Goal: Task Accomplishment & Management: Manage account settings

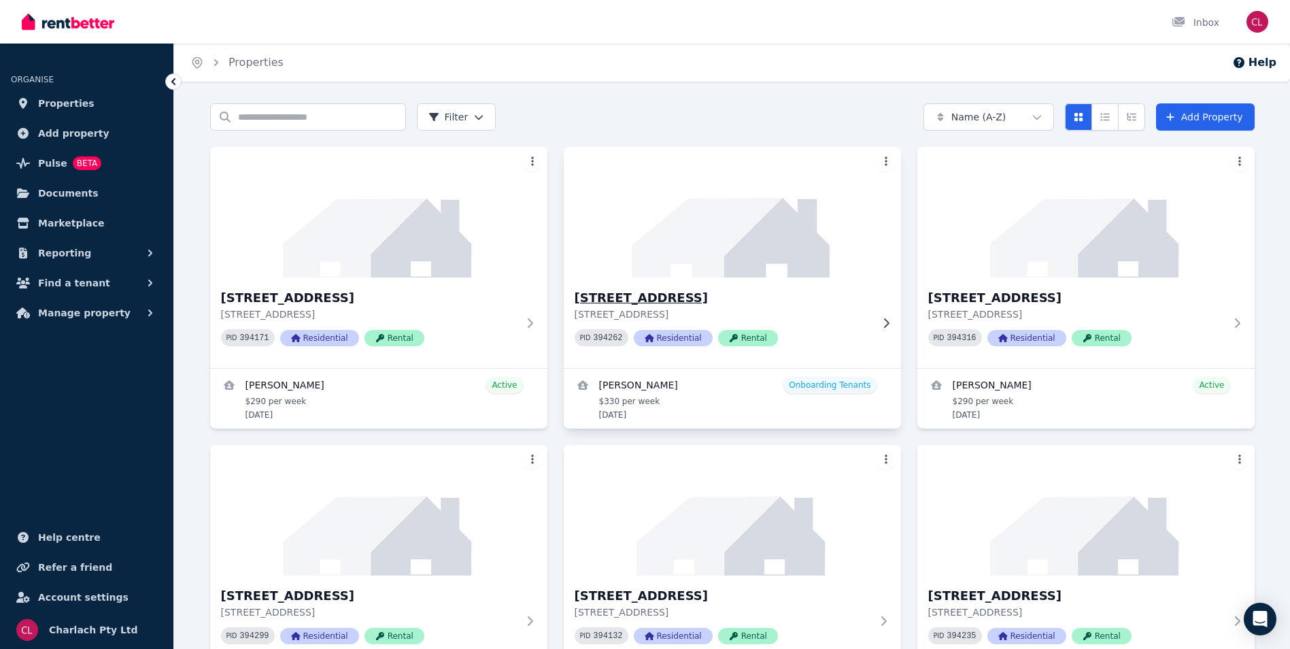
click at [674, 295] on h3 "[STREET_ADDRESS]" at bounding box center [723, 297] width 297 height 19
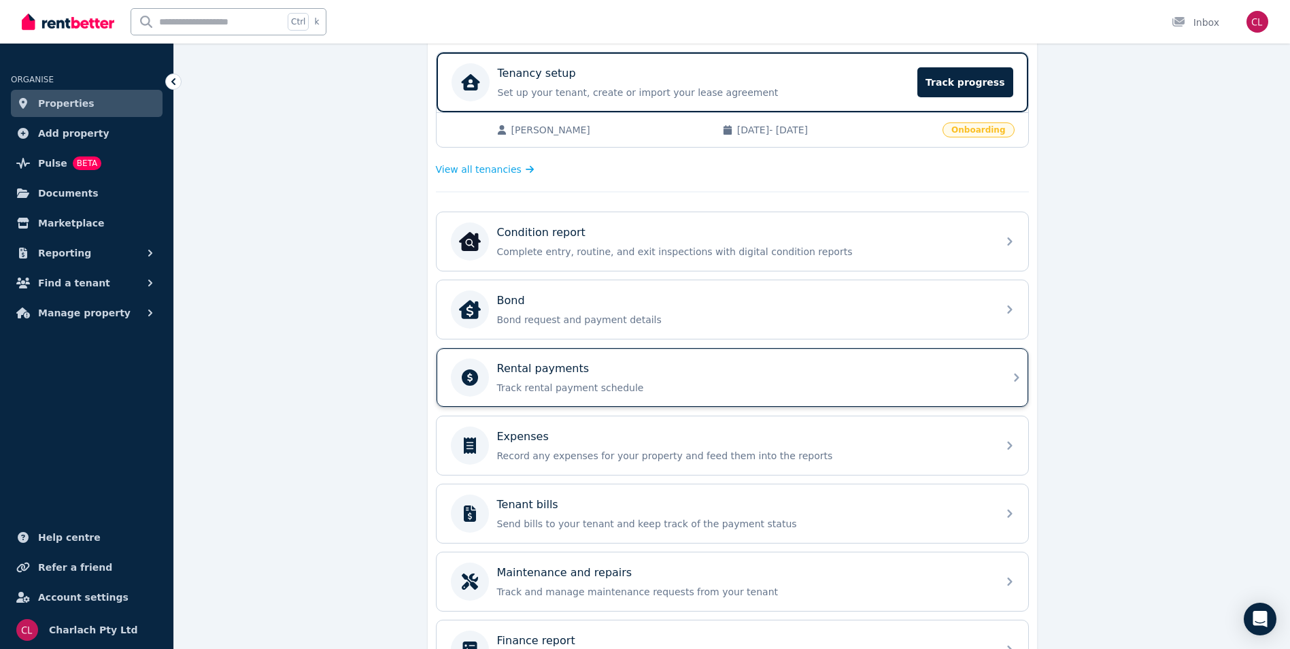
scroll to position [272, 0]
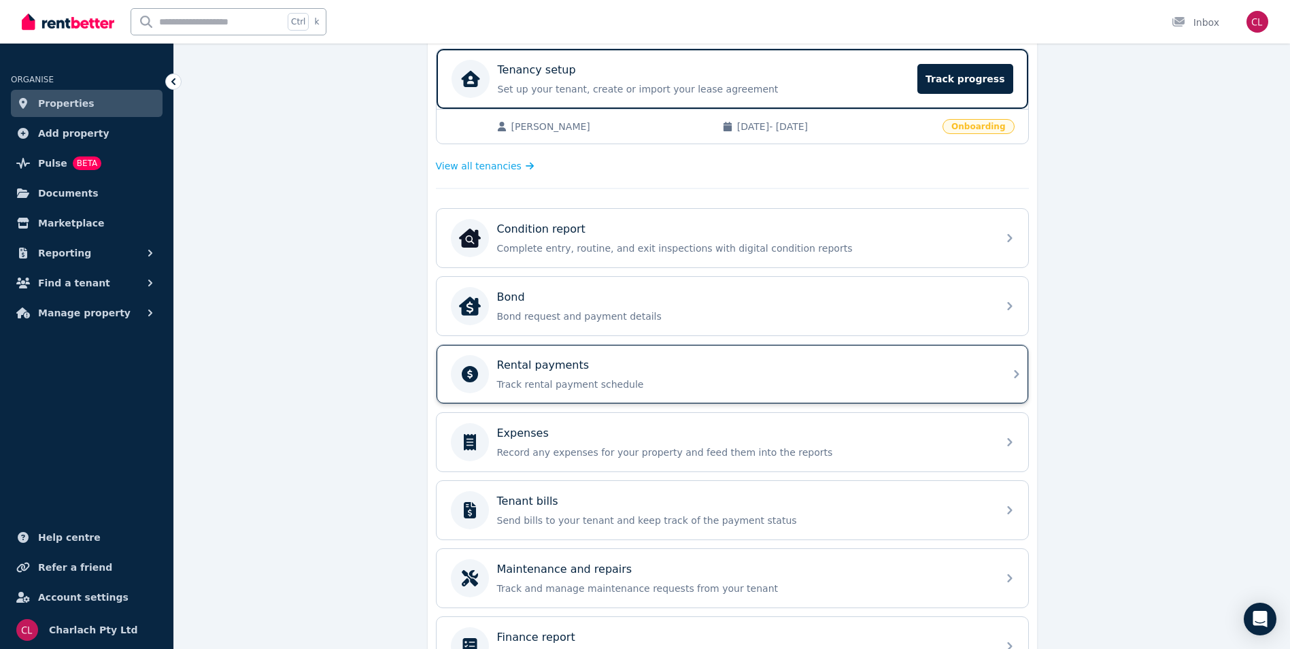
click at [685, 363] on div "Rental payments" at bounding box center [743, 365] width 492 height 16
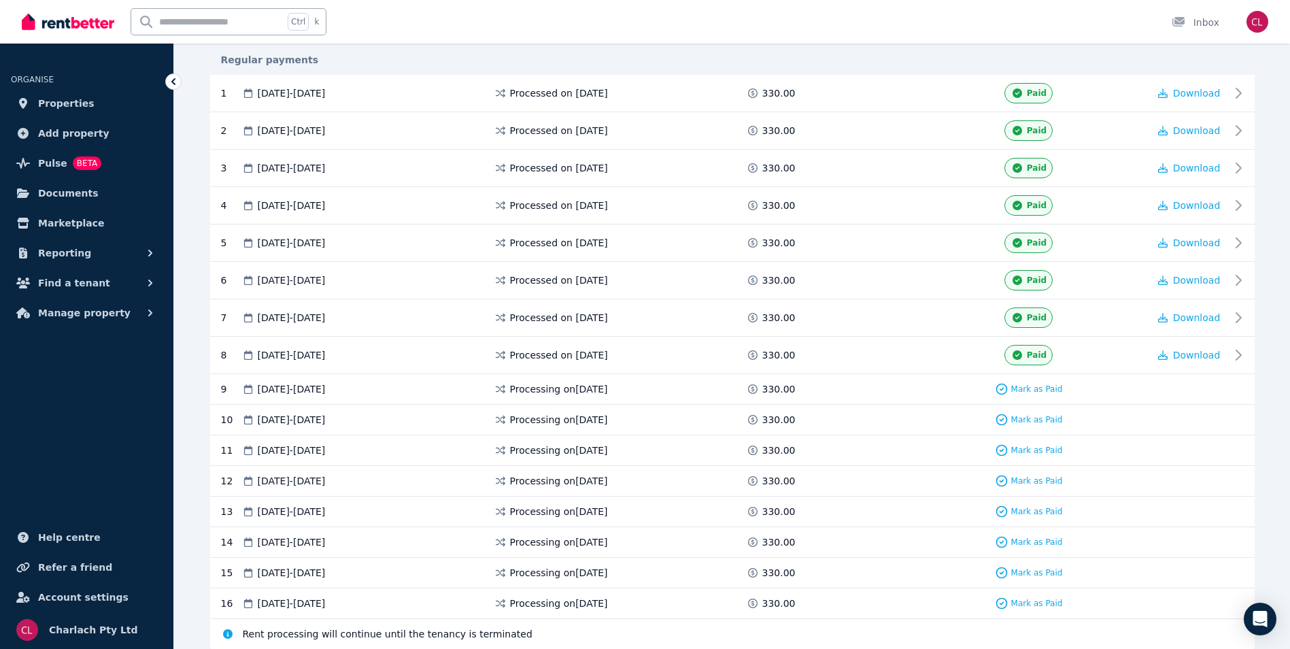
scroll to position [331, 0]
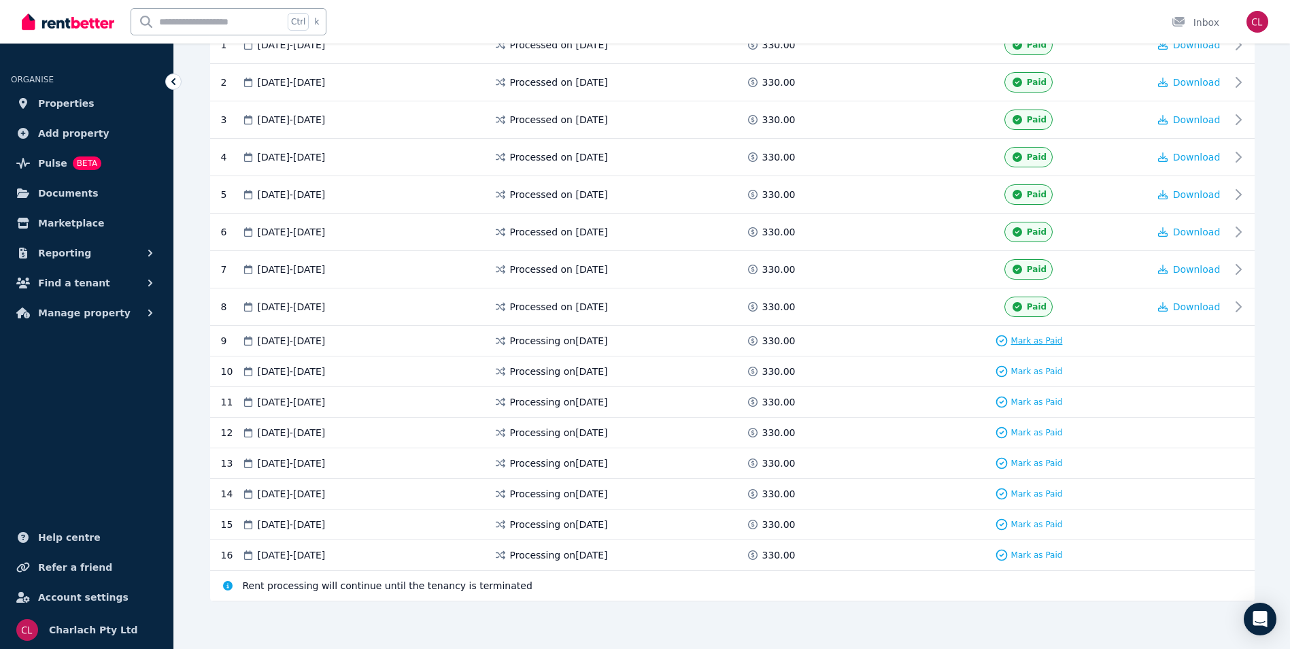
click at [1027, 341] on span "Mark as Paid" at bounding box center [1037, 340] width 52 height 11
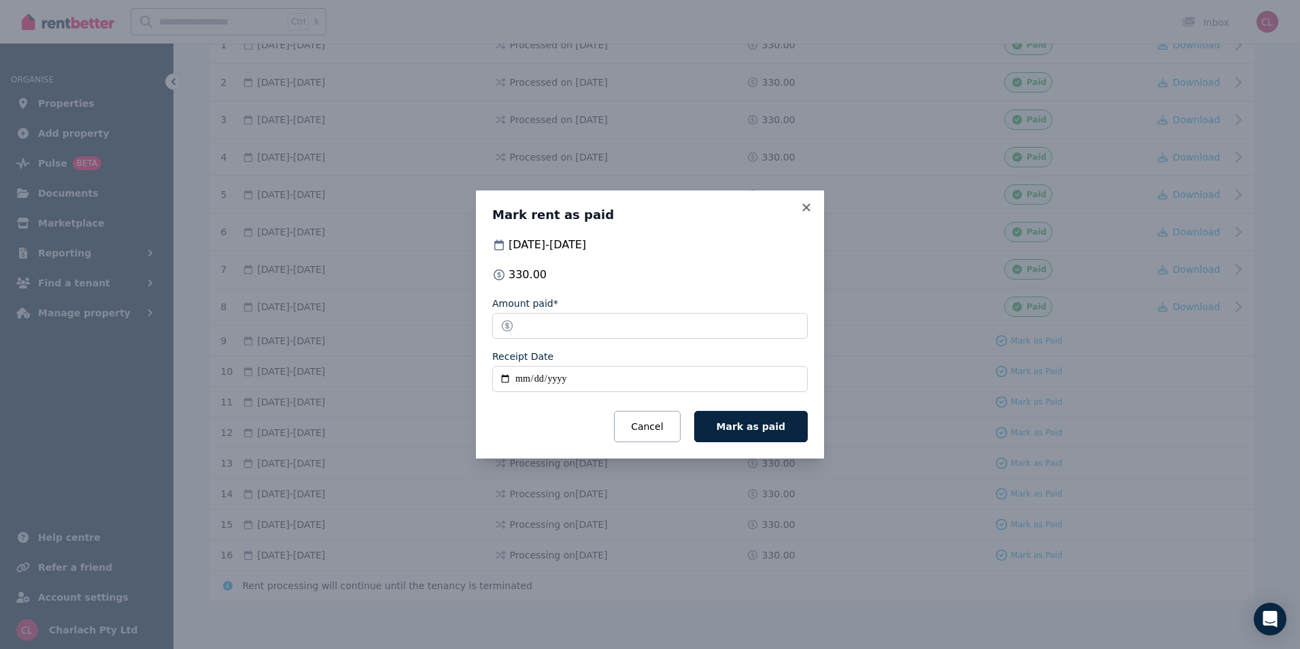
click at [520, 378] on input "Receipt Date" at bounding box center [650, 379] width 316 height 26
type input "**********"
click at [761, 431] on span "Mark as paid" at bounding box center [751, 426] width 69 height 11
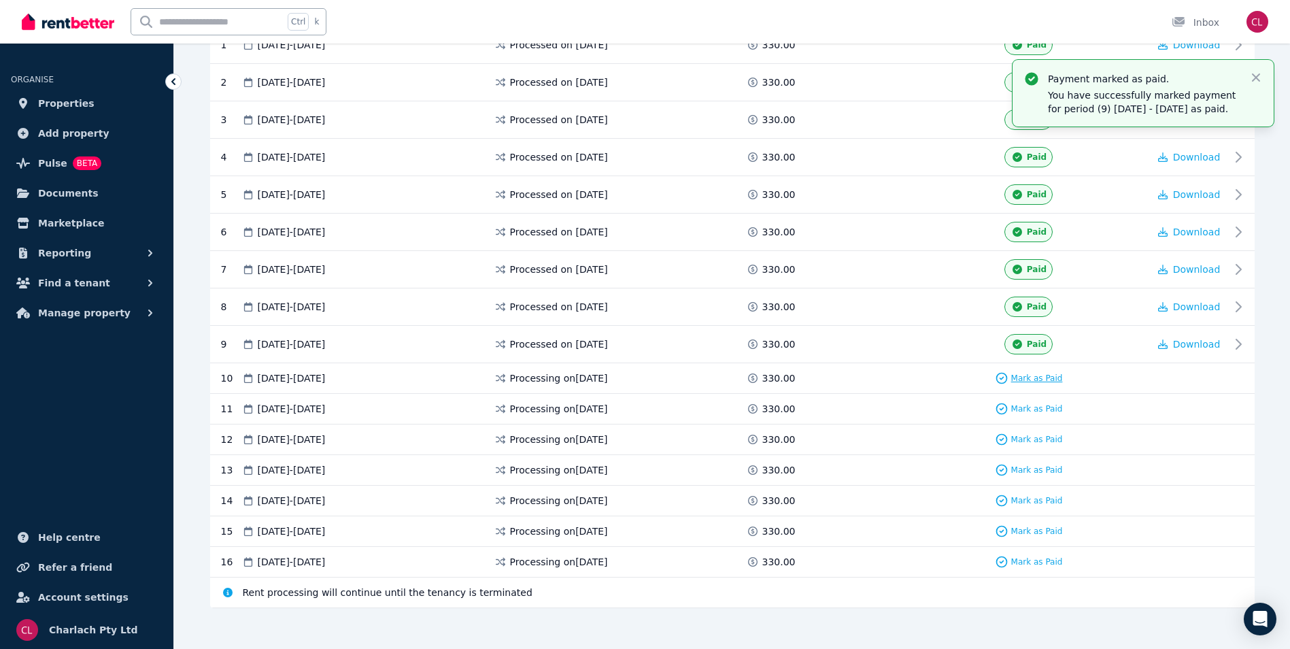
click at [1027, 376] on span "Mark as Paid" at bounding box center [1037, 378] width 52 height 11
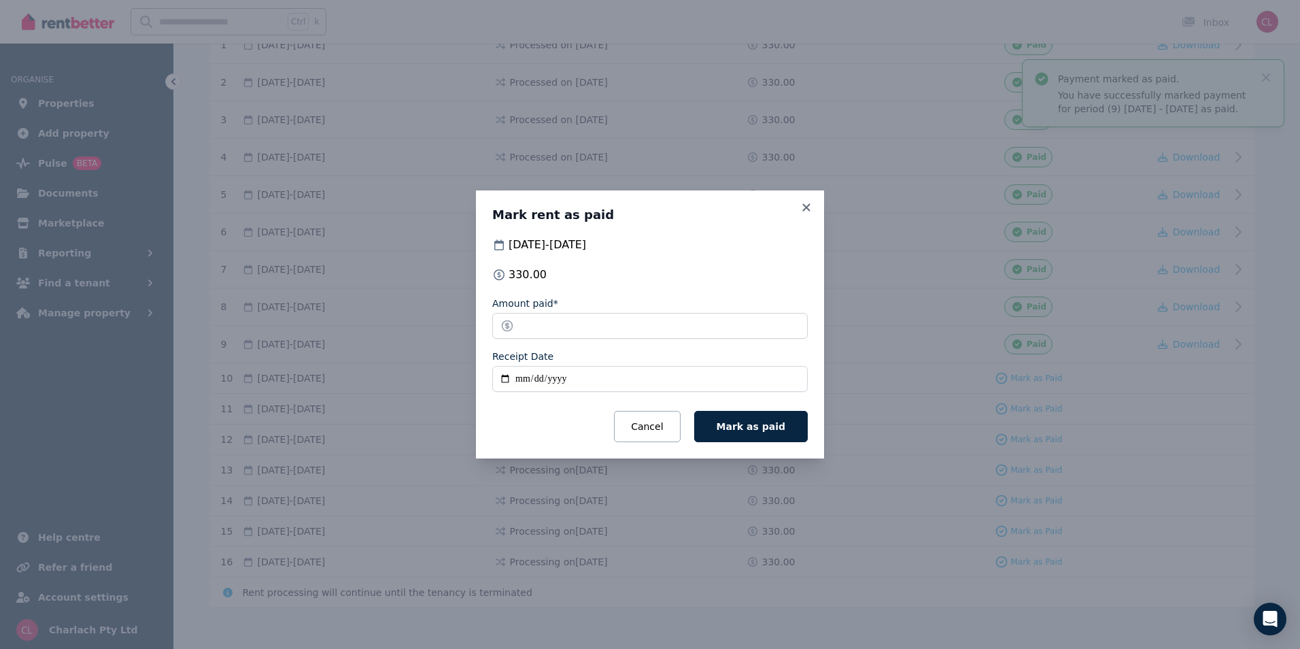
click at [523, 375] on input "Receipt Date" at bounding box center [650, 379] width 316 height 26
type input "**********"
click at [772, 433] on button "Mark as paid" at bounding box center [751, 426] width 114 height 31
